Goal: Task Accomplishment & Management: Use online tool/utility

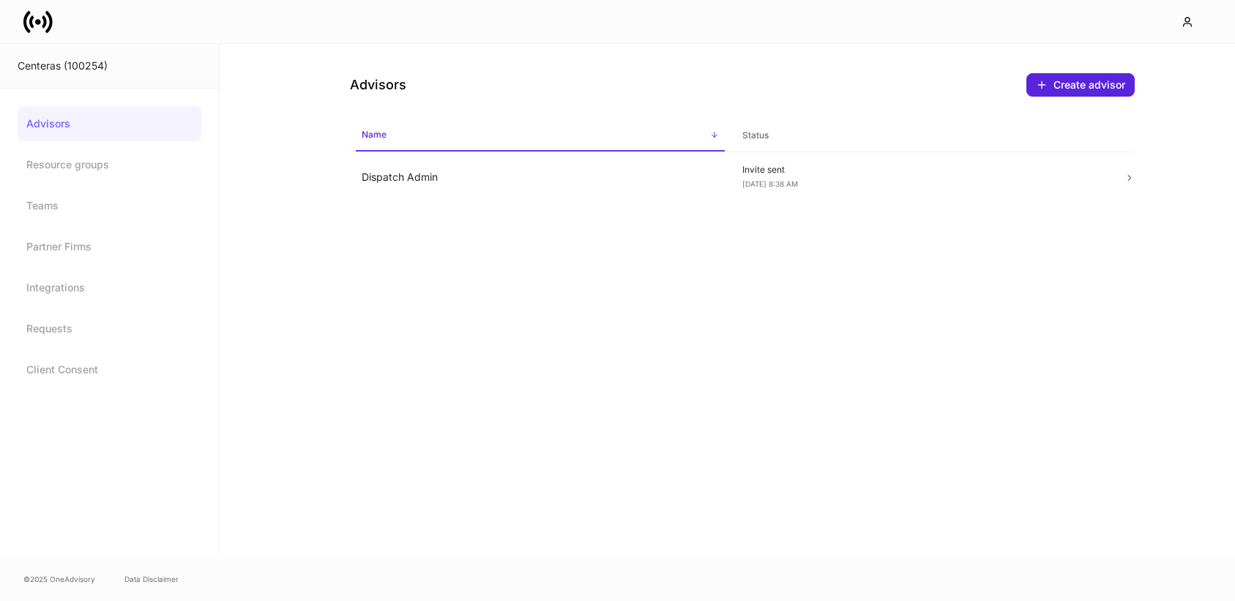
click at [37, 34] on icon at bounding box center [37, 21] width 29 height 29
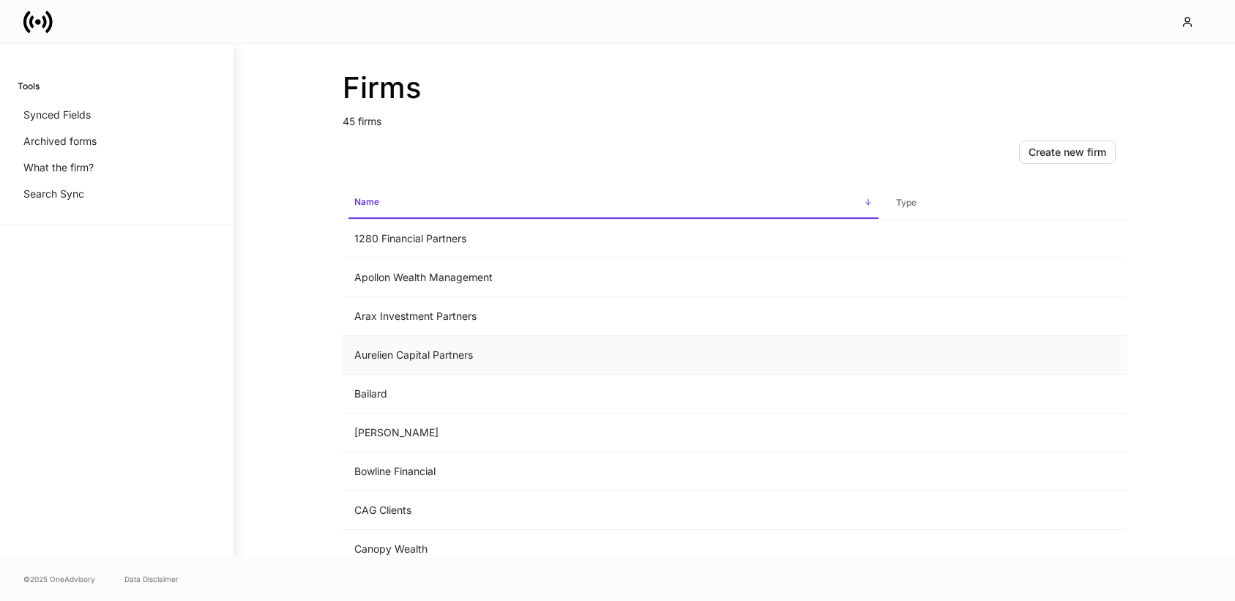
scroll to position [351, 0]
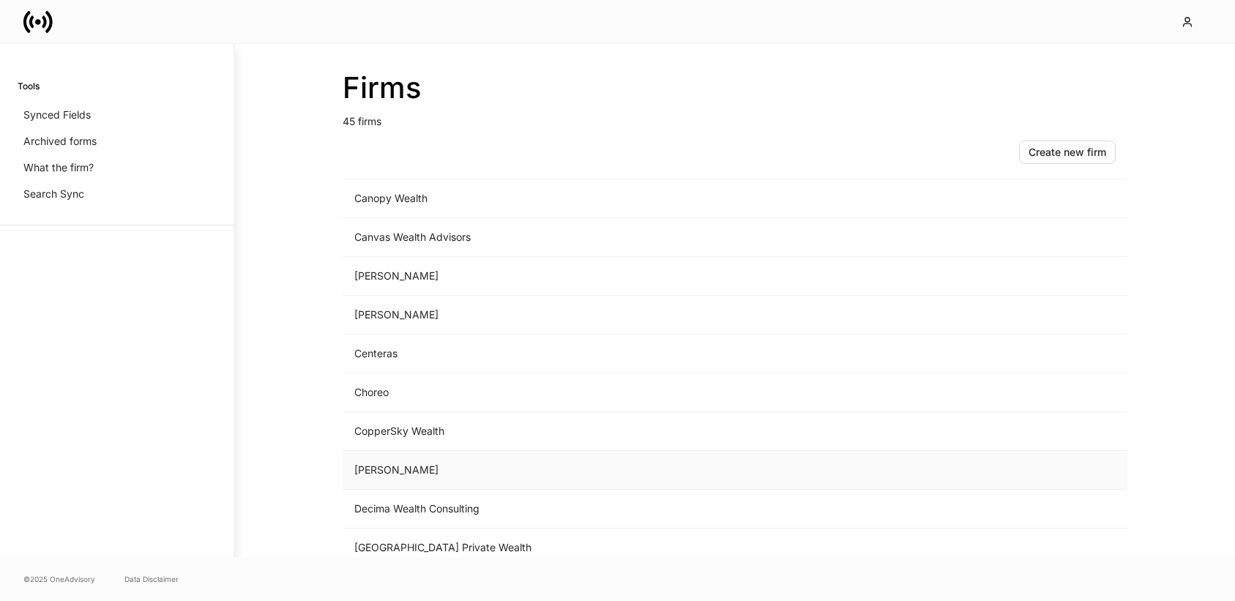
click at [414, 469] on td "[PERSON_NAME]" at bounding box center [614, 470] width 542 height 39
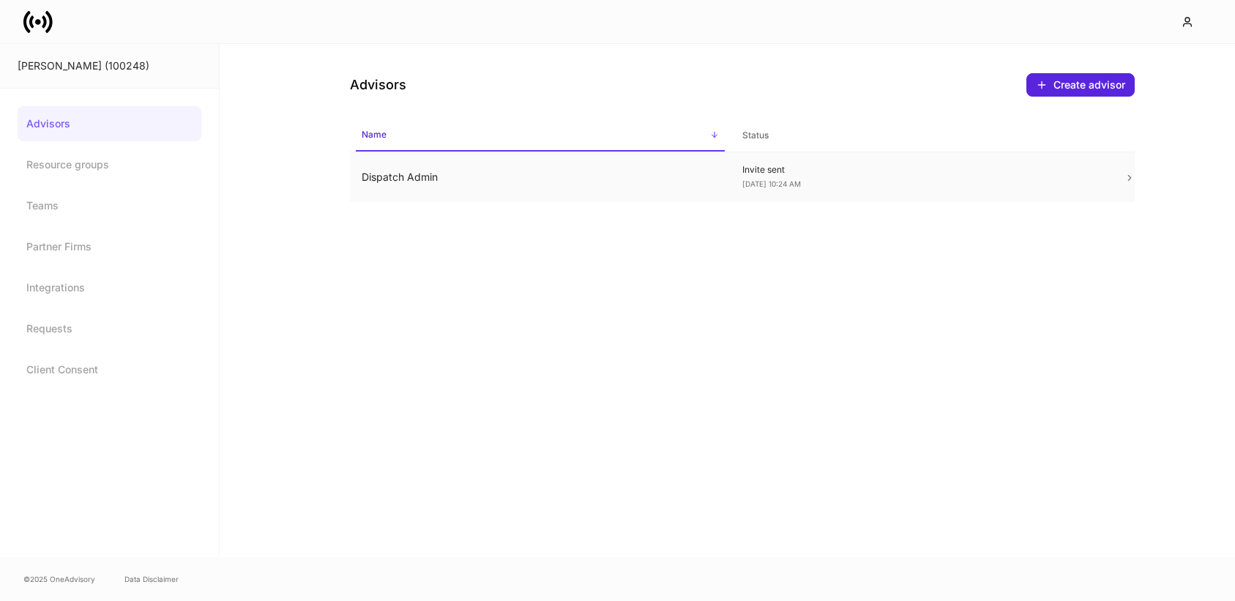
click at [825, 179] on div "Invite sent [DATE] 10:24 AM" at bounding box center [921, 177] width 358 height 26
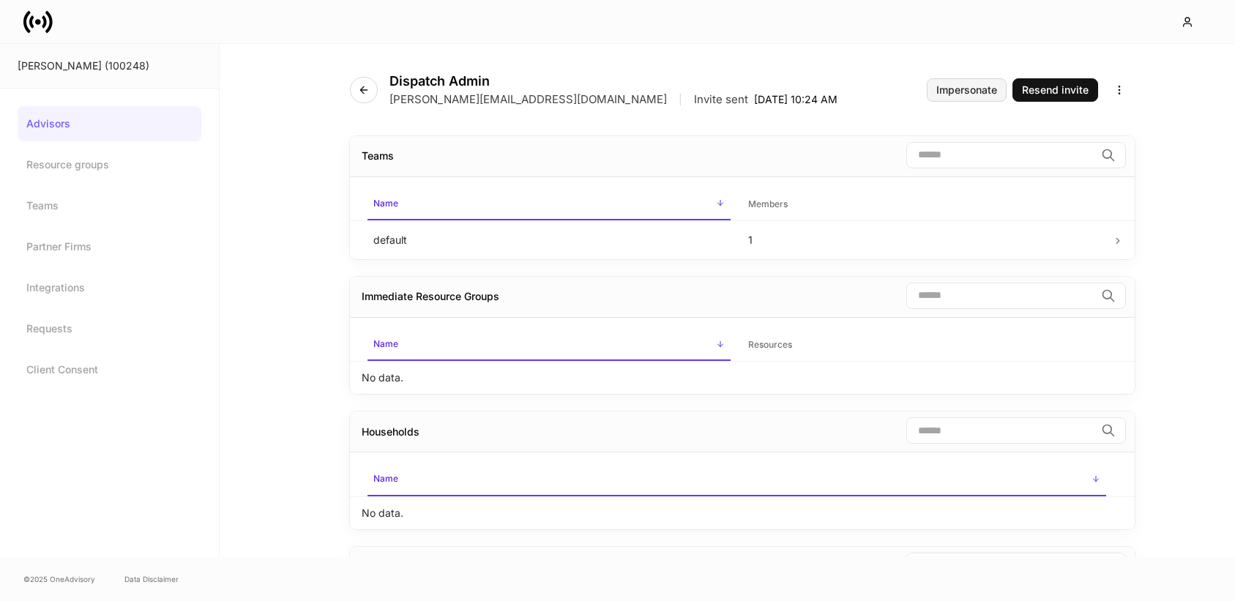
click at [981, 85] on div "Impersonate" at bounding box center [966, 90] width 61 height 10
